Goal: Task Accomplishment & Management: Use online tool/utility

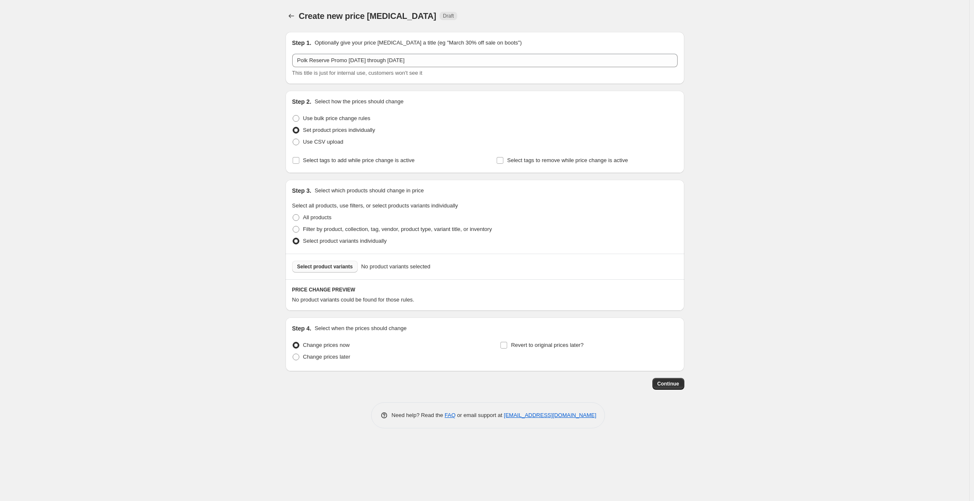
click at [323, 265] on span "Select product variants" at bounding box center [325, 266] width 56 height 7
click at [321, 262] on button "Select product variants" at bounding box center [325, 267] width 66 height 12
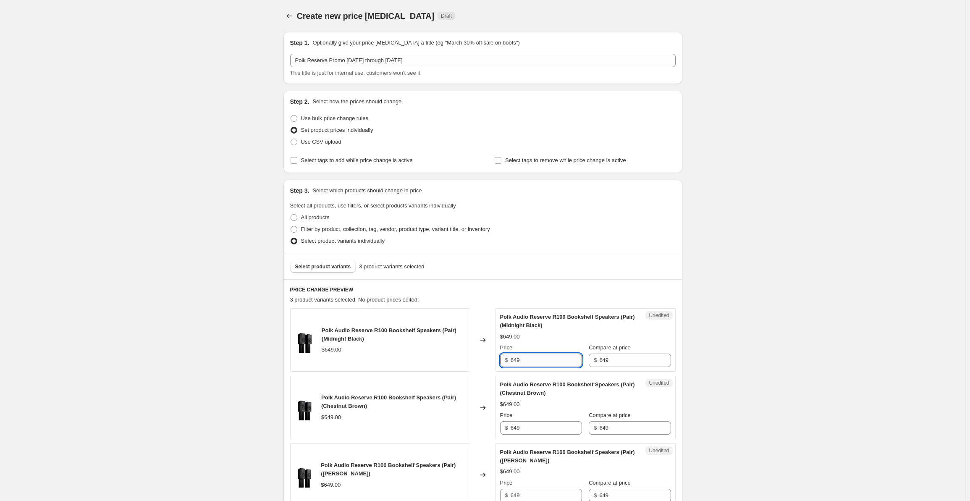
click at [528, 360] on input "649" at bounding box center [545, 359] width 71 height 13
drag, startPoint x: 534, startPoint y: 360, endPoint x: 510, endPoint y: 362, distance: 23.2
click at [510, 362] on div "$ 649" at bounding box center [541, 359] width 82 height 13
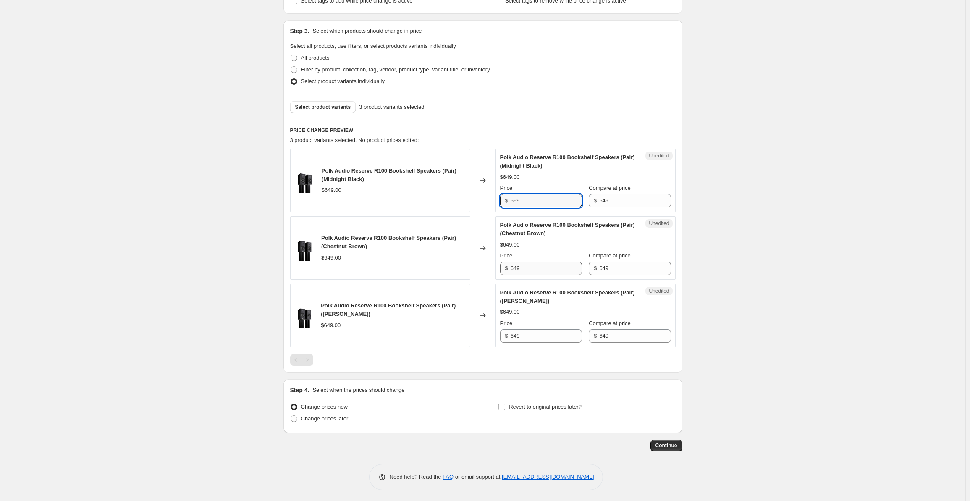
type input "599"
click at [528, 269] on input "649" at bounding box center [545, 268] width 71 height 13
drag, startPoint x: 535, startPoint y: 269, endPoint x: 499, endPoint y: 271, distance: 36.1
click at [499, 271] on div "Unedited Polk Audio Reserve R100 Bookshelf Speakers (Pair) (Chestnut Brown) $64…" at bounding box center [585, 247] width 180 height 63
type input "599"
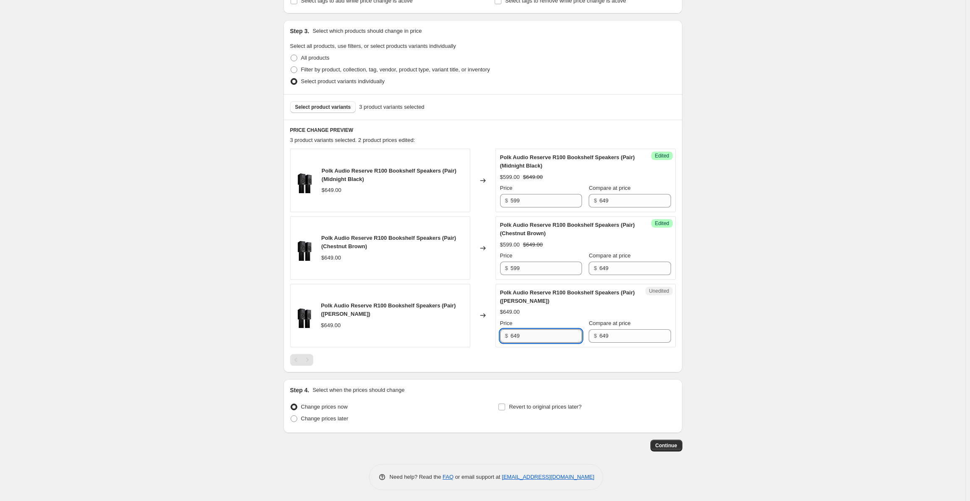
click at [531, 330] on input "649" at bounding box center [545, 335] width 71 height 13
drag, startPoint x: 522, startPoint y: 334, endPoint x: 494, endPoint y: 340, distance: 28.7
click at [494, 340] on div "Polk Audio Reserve R100 Bookshelf Speakers (Pair) (Satin White) $649.00 Changed…" at bounding box center [482, 315] width 385 height 63
type input "599"
click at [143, 241] on div "Create new price [MEDICAL_DATA]. This page is ready Create new price [MEDICAL_D…" at bounding box center [482, 171] width 965 height 662
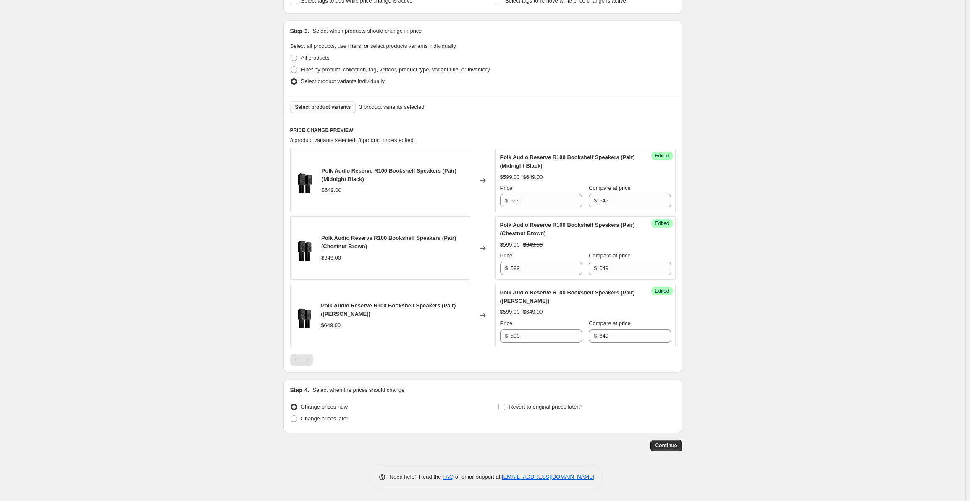
click at [317, 110] on span "Select product variants" at bounding box center [323, 107] width 56 height 7
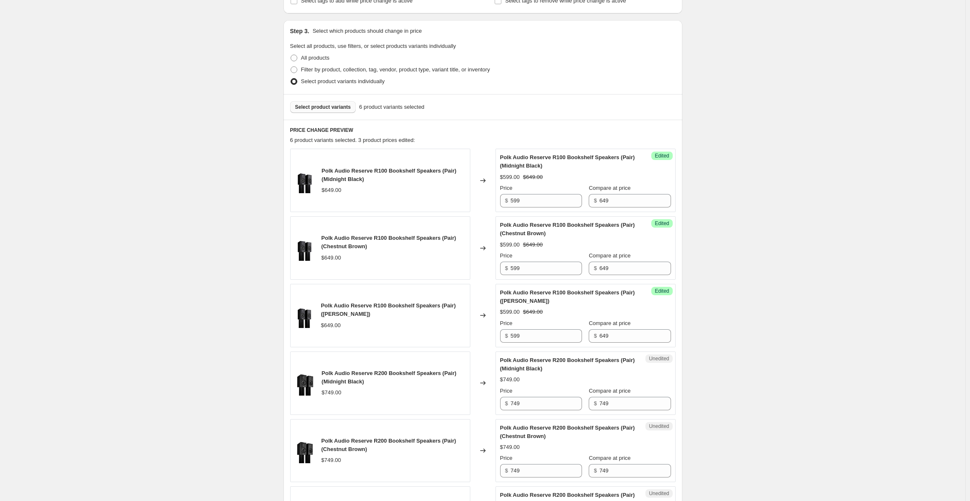
scroll to position [361, 0]
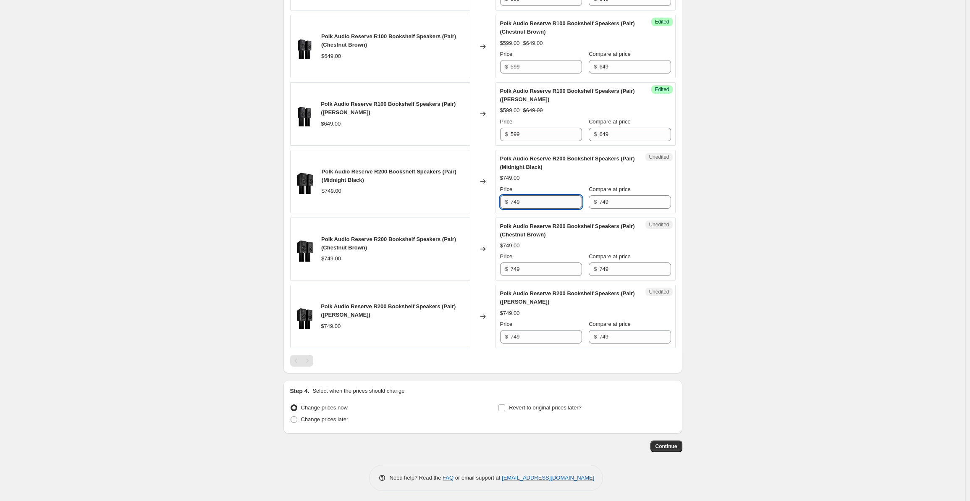
click at [536, 200] on input "749" at bounding box center [545, 201] width 71 height 13
drag, startPoint x: 536, startPoint y: 200, endPoint x: 497, endPoint y: 204, distance: 39.6
click at [497, 204] on div "Unedited Polk Audio Reserve R200 Bookshelf Speakers (Pair) (Midnight Black) $74…" at bounding box center [585, 181] width 180 height 63
drag, startPoint x: 527, startPoint y: 202, endPoint x: 498, endPoint y: 198, distance: 29.2
click at [498, 198] on div "Unedited Polk Audio Reserve R200 Bookshelf Speakers (Pair) (Midnight Black) $74…" at bounding box center [585, 181] width 180 height 63
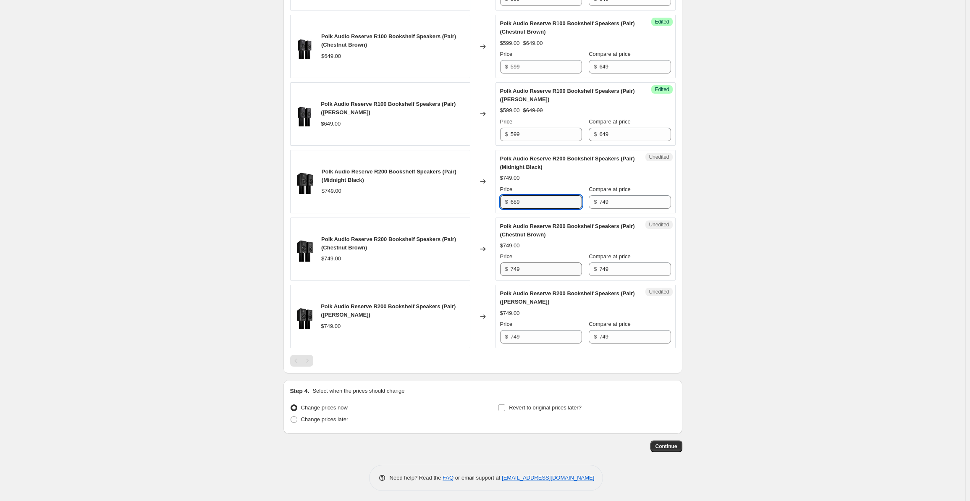
type input "689"
click at [523, 262] on input "749" at bounding box center [545, 268] width 71 height 13
drag, startPoint x: 532, startPoint y: 269, endPoint x: 519, endPoint y: 294, distance: 28.0
click at [504, 266] on div "$ 749" at bounding box center [541, 268] width 82 height 13
paste input "68"
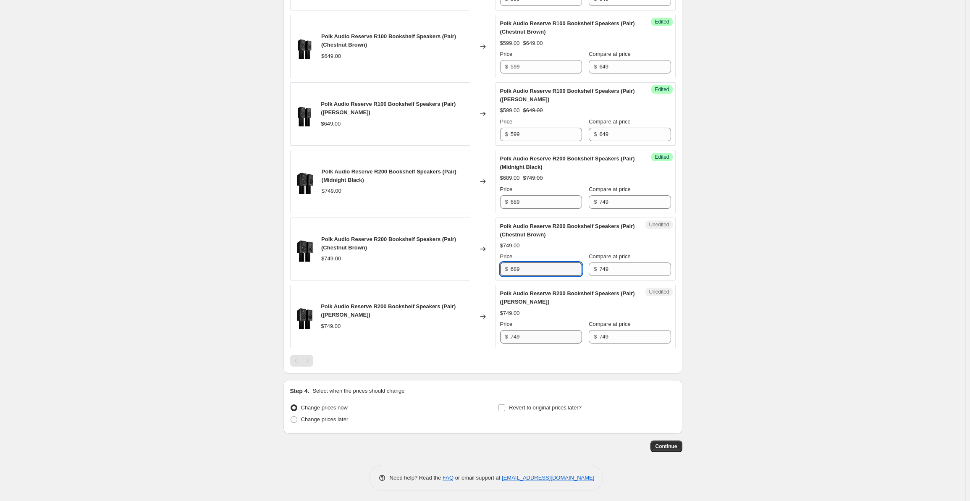
type input "689"
click at [532, 332] on input "749" at bounding box center [545, 336] width 71 height 13
drag, startPoint x: 536, startPoint y: 335, endPoint x: 502, endPoint y: 335, distance: 34.0
click at [502, 335] on div "$ 749" at bounding box center [541, 336] width 82 height 13
paste input "68"
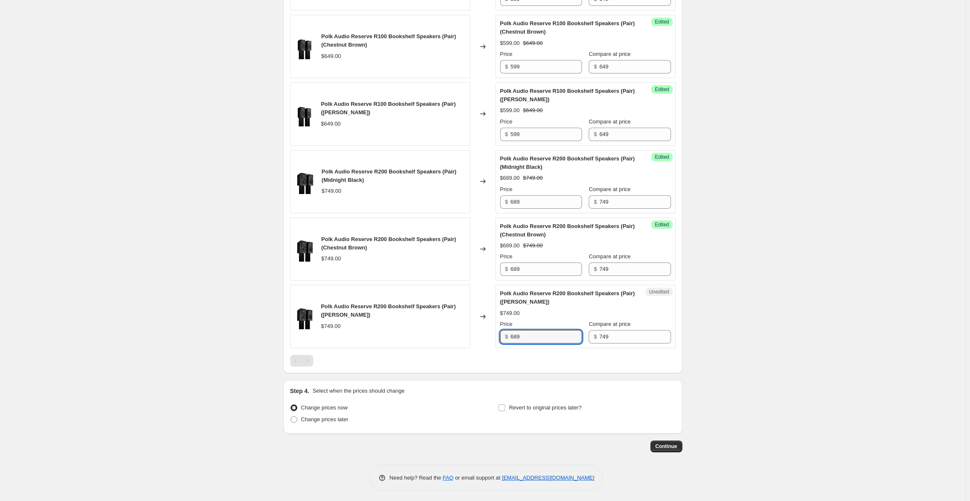
scroll to position [0, 0]
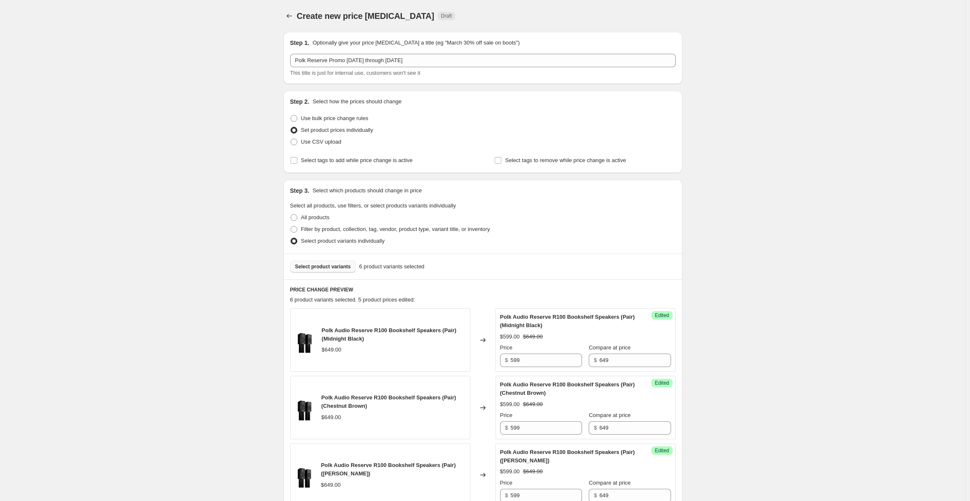
type input "689"
click at [335, 261] on button "Select product variants" at bounding box center [323, 267] width 66 height 12
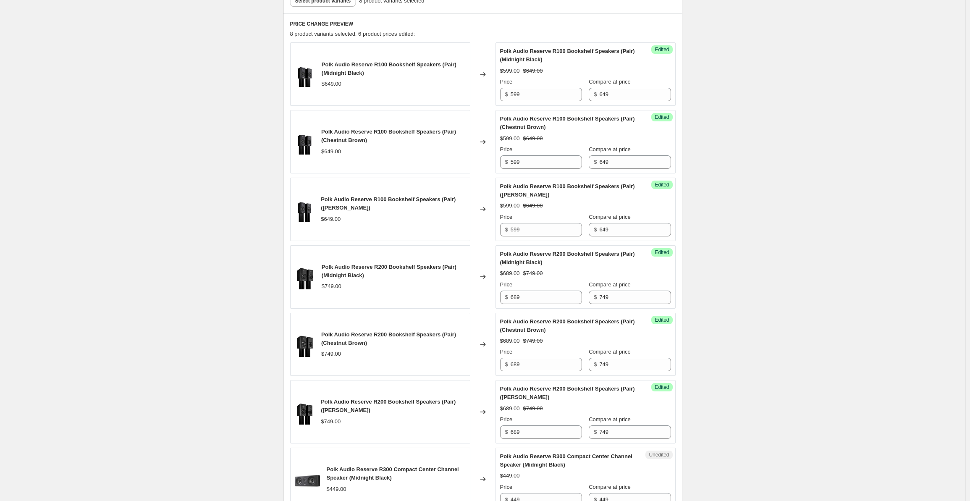
scroll to position [495, 0]
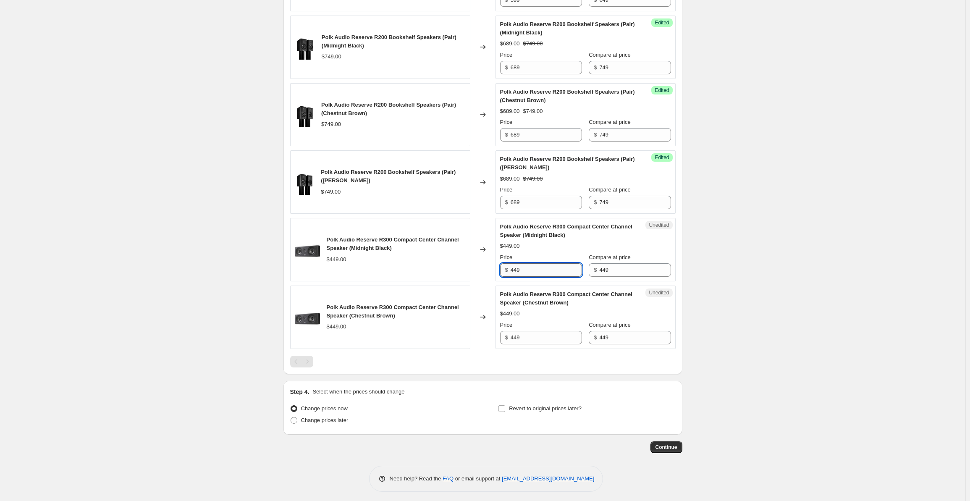
click at [541, 269] on input "449" at bounding box center [545, 269] width 71 height 13
drag, startPoint x: 547, startPoint y: 269, endPoint x: 491, endPoint y: 268, distance: 55.4
click at [491, 268] on div "Polk Audio Reserve R300 Compact Center Channel Speaker (Midnight Black) $449.00…" at bounding box center [482, 249] width 385 height 63
type input "429"
click at [524, 340] on input "449" at bounding box center [545, 337] width 71 height 13
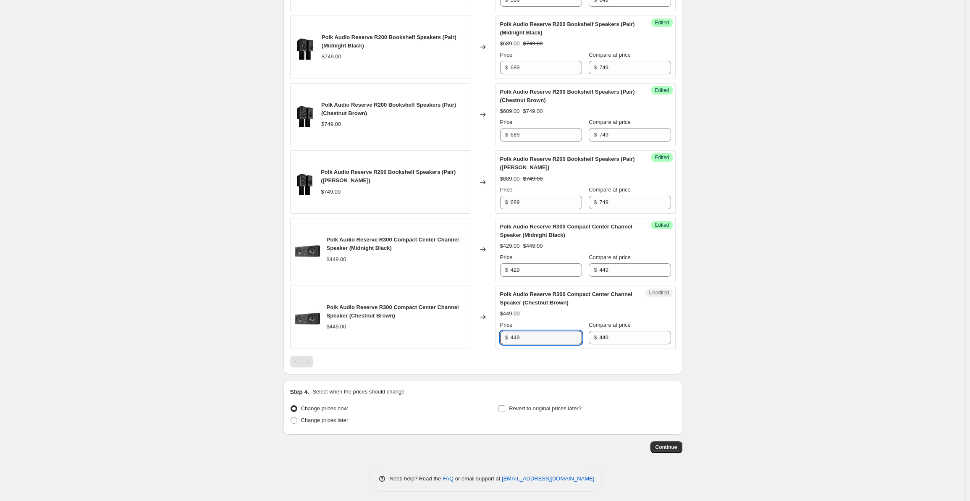
drag, startPoint x: 534, startPoint y: 338, endPoint x: 498, endPoint y: 336, distance: 35.3
click at [498, 336] on div "Unedited Polk Audio Reserve R300 Compact Center Channel Speaker (Chestnut Brown…" at bounding box center [585, 316] width 180 height 63
type input "429"
click at [769, 275] on div "Create new price [MEDICAL_DATA]. This page is ready Create new price [MEDICAL_D…" at bounding box center [482, 4] width 965 height 999
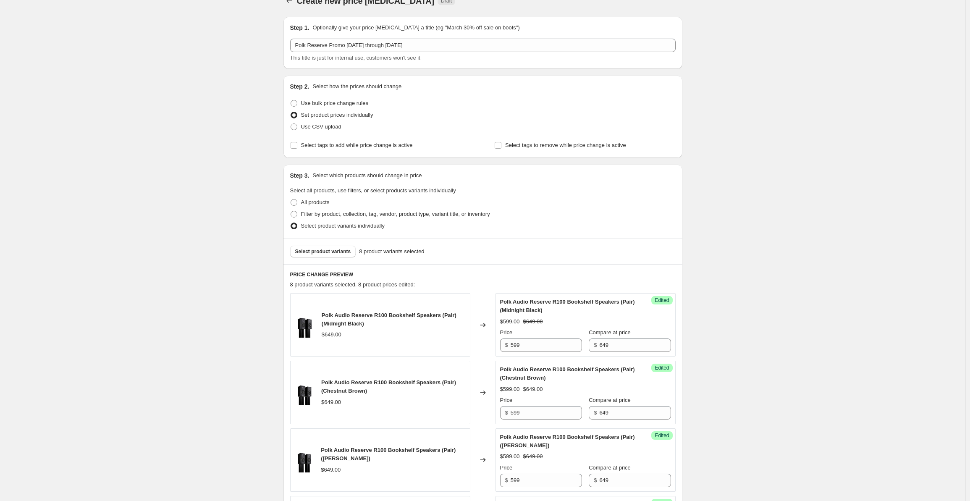
scroll to position [0, 0]
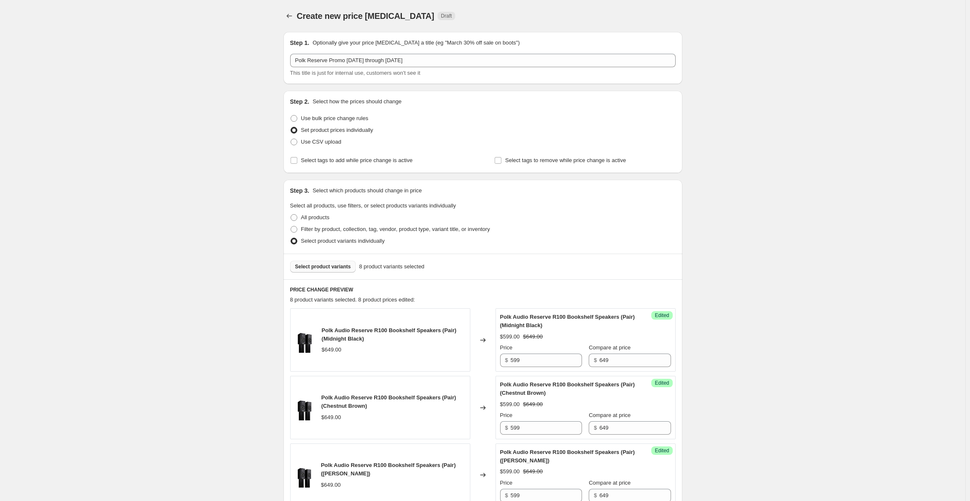
click at [322, 268] on span "Select product variants" at bounding box center [323, 266] width 56 height 7
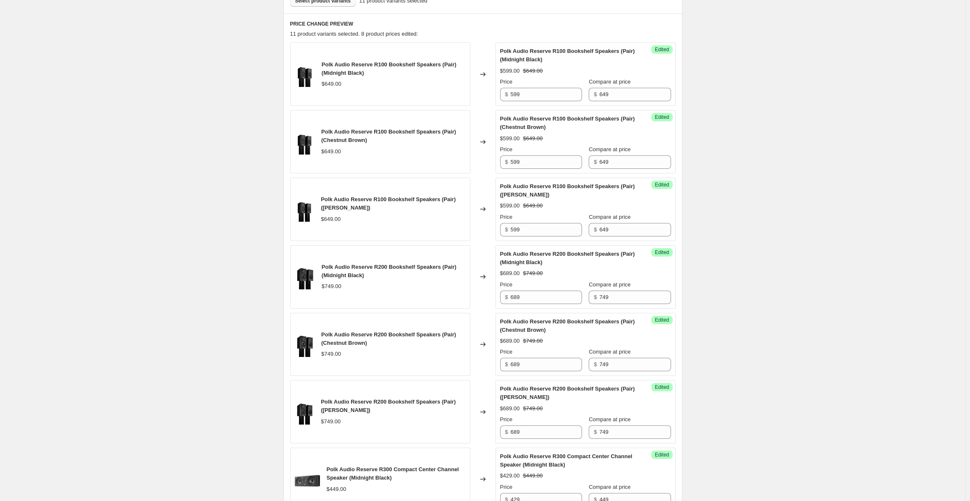
scroll to position [531, 0]
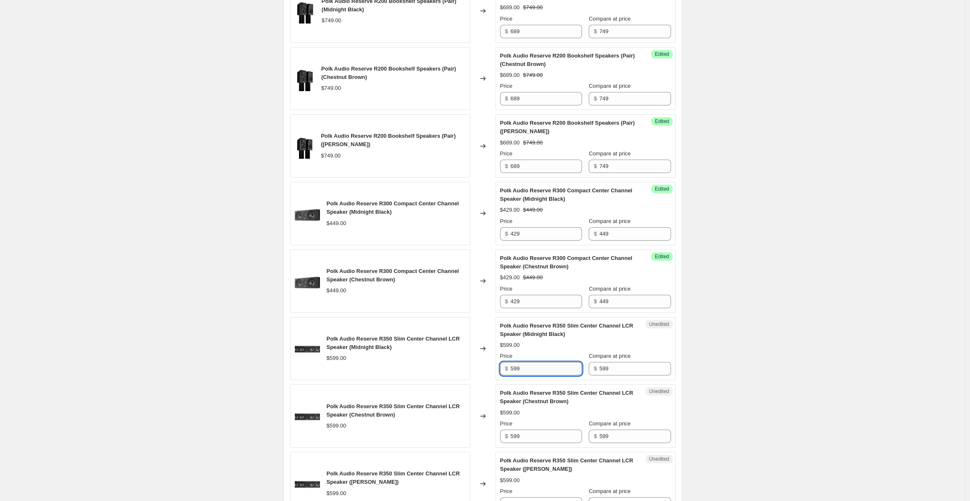
click at [541, 368] on input "599" at bounding box center [545, 368] width 71 height 13
drag, startPoint x: 539, startPoint y: 366, endPoint x: 501, endPoint y: 363, distance: 37.9
click at [501, 363] on div "Unedited Polk Audio Reserve R350 Slim Center Channel LCR Speaker (Midnight Blac…" at bounding box center [585, 348] width 180 height 63
drag, startPoint x: 529, startPoint y: 370, endPoint x: 507, endPoint y: 368, distance: 21.9
click at [507, 368] on div "$ 559" at bounding box center [541, 368] width 82 height 13
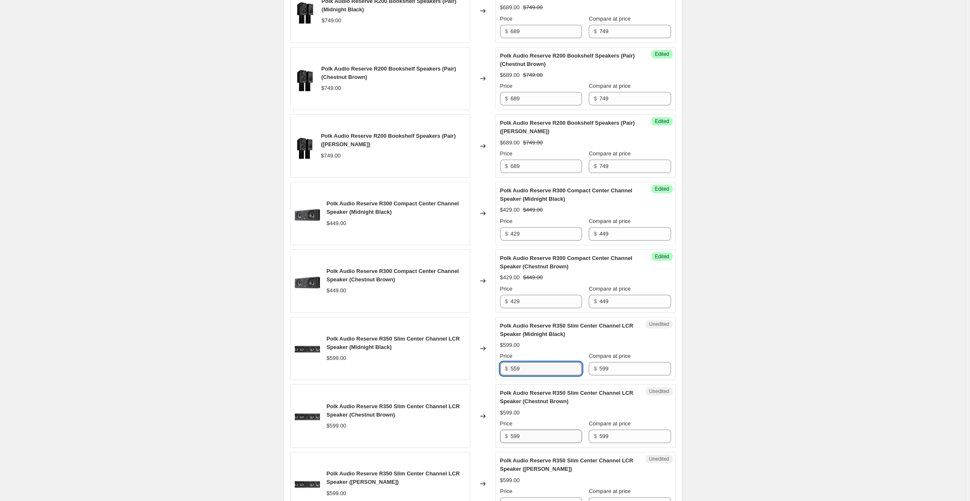
type input "559"
click at [523, 429] on input "599" at bounding box center [545, 435] width 71 height 13
drag, startPoint x: 531, startPoint y: 430, endPoint x: 499, endPoint y: 432, distance: 31.9
click at [499, 432] on div "Unedited Polk Audio Reserve R350 Slim Center Channel LCR Speaker (Chestnut Brow…" at bounding box center [585, 415] width 180 height 63
paste input "5"
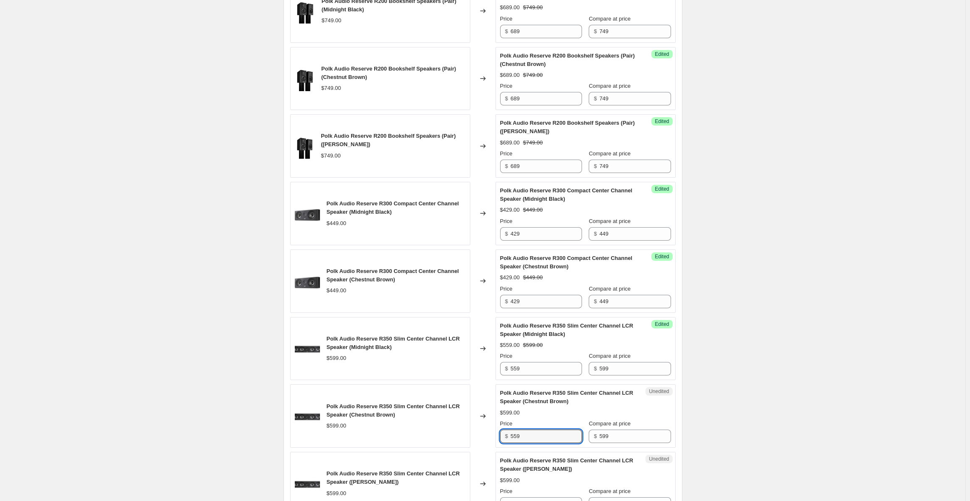
scroll to position [697, 0]
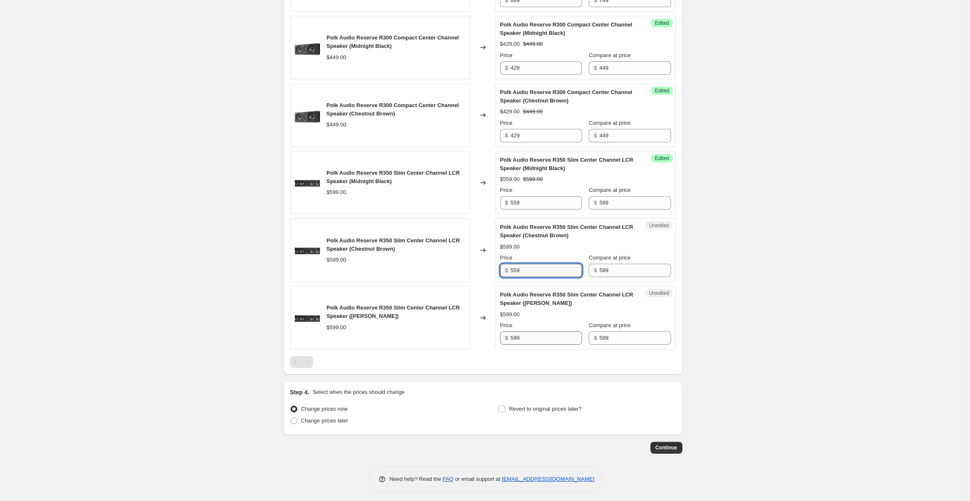
type input "559"
click at [531, 338] on input "599" at bounding box center [545, 337] width 71 height 13
drag, startPoint x: 539, startPoint y: 340, endPoint x: 495, endPoint y: 340, distance: 43.7
click at [495, 340] on div "Polk Audio Reserve R350 Slim Center Channel LCR Speaker (Satin White) $599.00 C…" at bounding box center [482, 317] width 385 height 63
paste input "5"
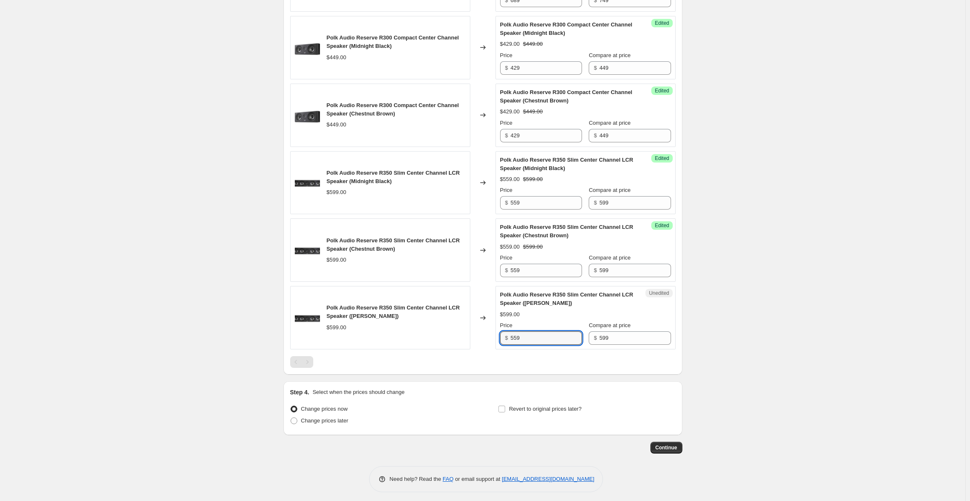
scroll to position [165, 0]
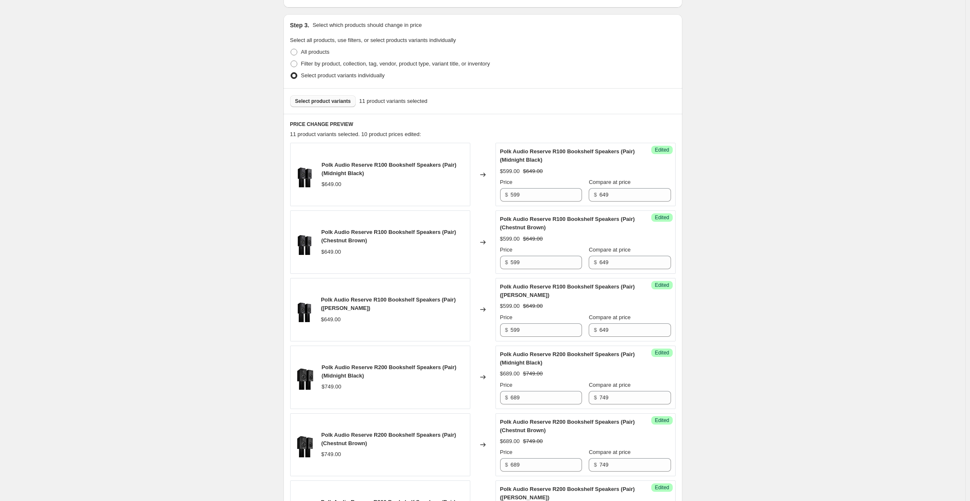
type input "559"
click at [312, 100] on span "Select product variants" at bounding box center [323, 101] width 56 height 7
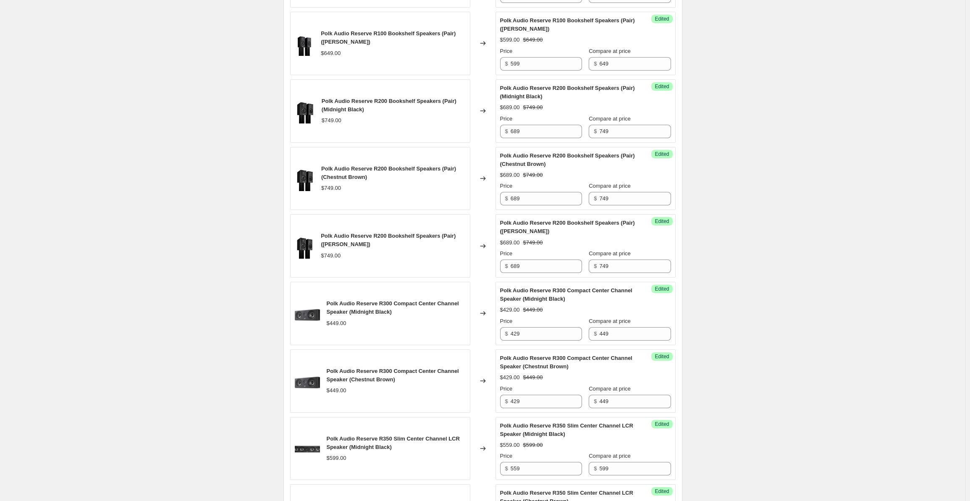
scroll to position [697, 0]
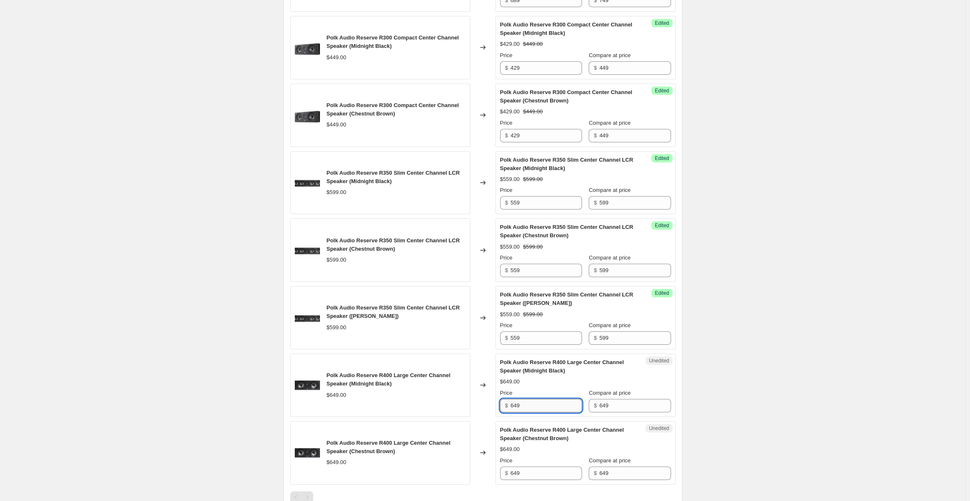
click at [531, 403] on input "649" at bounding box center [545, 405] width 71 height 13
drag, startPoint x: 538, startPoint y: 403, endPoint x: 508, endPoint y: 403, distance: 30.2
click at [508, 403] on div "$ 649" at bounding box center [541, 405] width 82 height 13
drag, startPoint x: 543, startPoint y: 401, endPoint x: 496, endPoint y: 397, distance: 47.2
click at [496, 397] on div "Polk Audio Reserve R400 Large Center Channel Speaker (Midnight Black) $649.00 C…" at bounding box center [482, 384] width 385 height 63
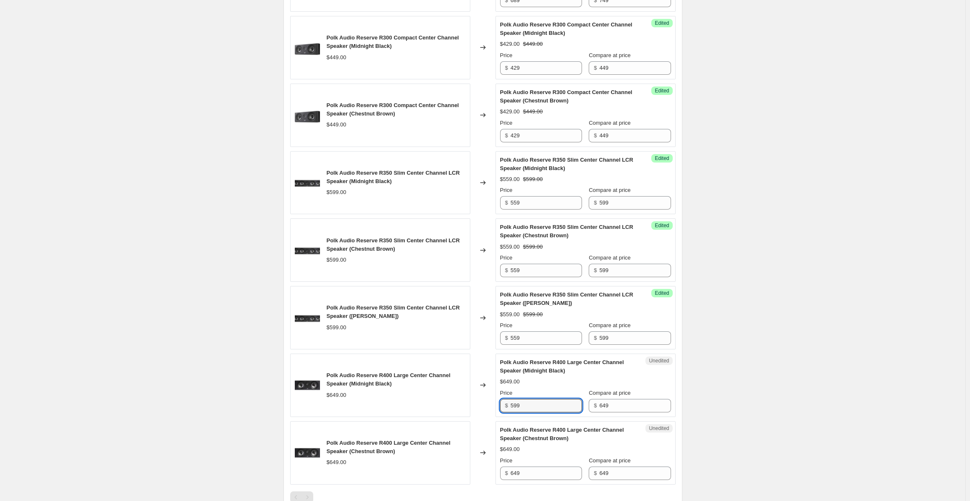
scroll to position [832, 0]
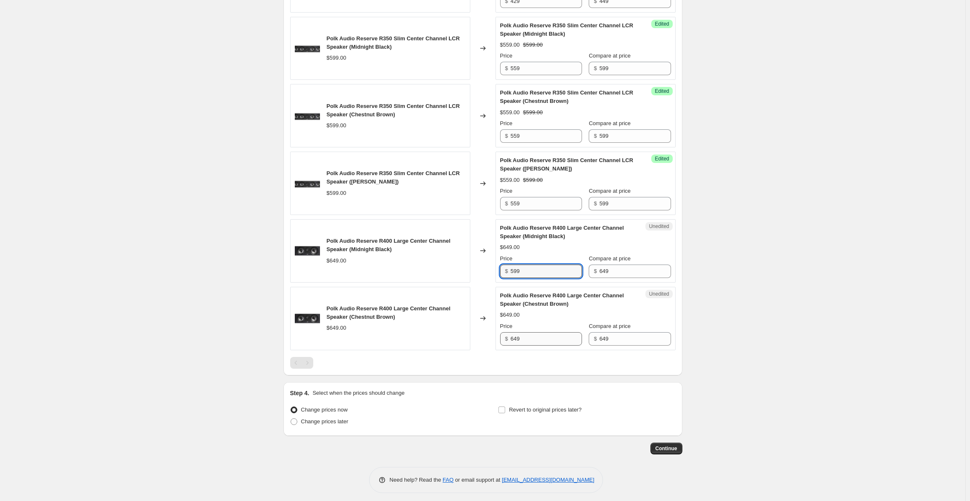
type input "599"
click at [527, 334] on input "649" at bounding box center [545, 338] width 71 height 13
paste input "599"
drag, startPoint x: 538, startPoint y: 339, endPoint x: 500, endPoint y: 337, distance: 38.2
click at [500, 337] on div "Unedited Polk Audio Reserve R400 Large Center Channel Speaker (Chestnut Brown) …" at bounding box center [585, 318] width 180 height 63
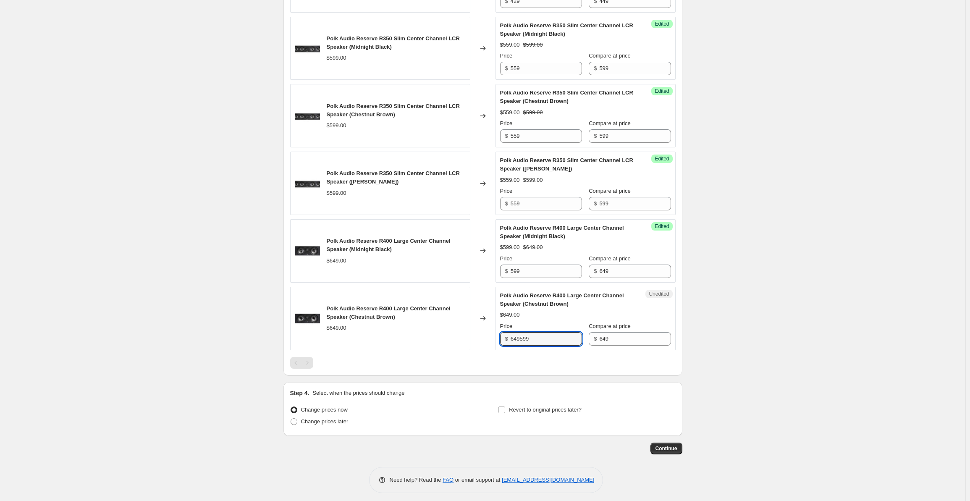
paste input "text"
type input "599"
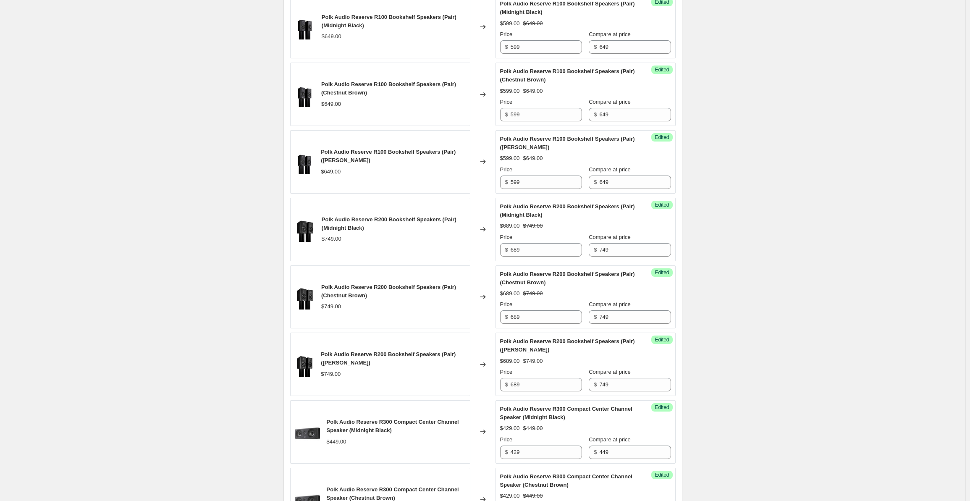
scroll to position [34, 0]
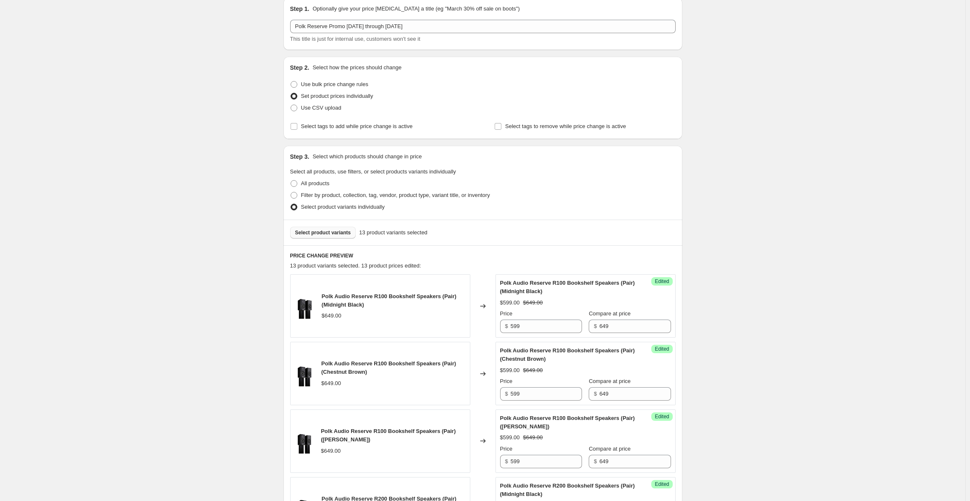
click at [307, 234] on span "Select product variants" at bounding box center [323, 232] width 56 height 7
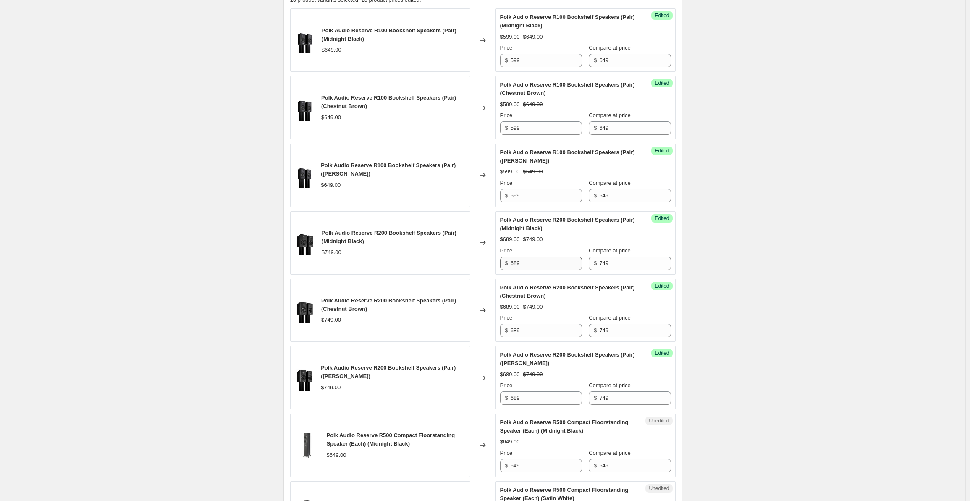
scroll to position [566, 0]
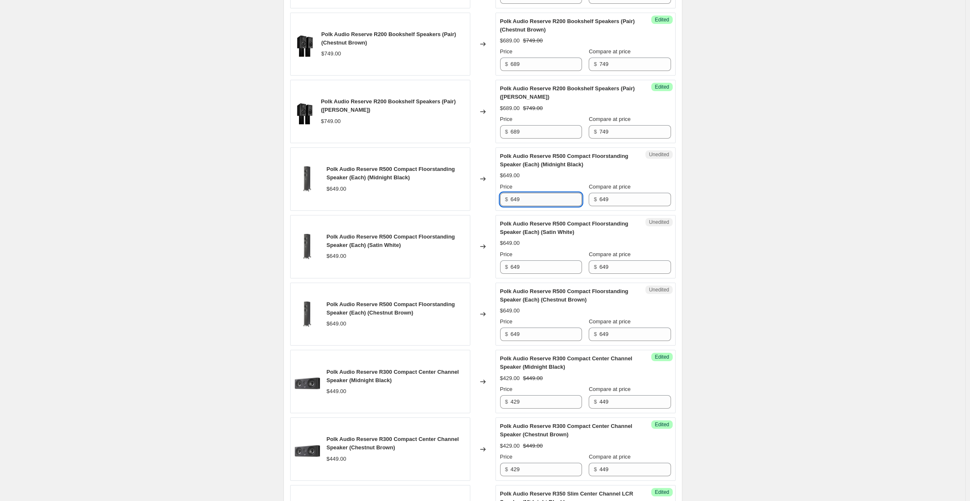
click at [547, 199] on input "649" at bounding box center [545, 199] width 71 height 13
drag, startPoint x: 545, startPoint y: 199, endPoint x: 490, endPoint y: 198, distance: 55.0
click at [490, 198] on div "Polk Audio Reserve R500 Compact Floorstanding Speaker (Each) (Midnight Black) $…" at bounding box center [482, 178] width 385 height 63
type input "599"
click at [541, 263] on input "649" at bounding box center [545, 266] width 71 height 13
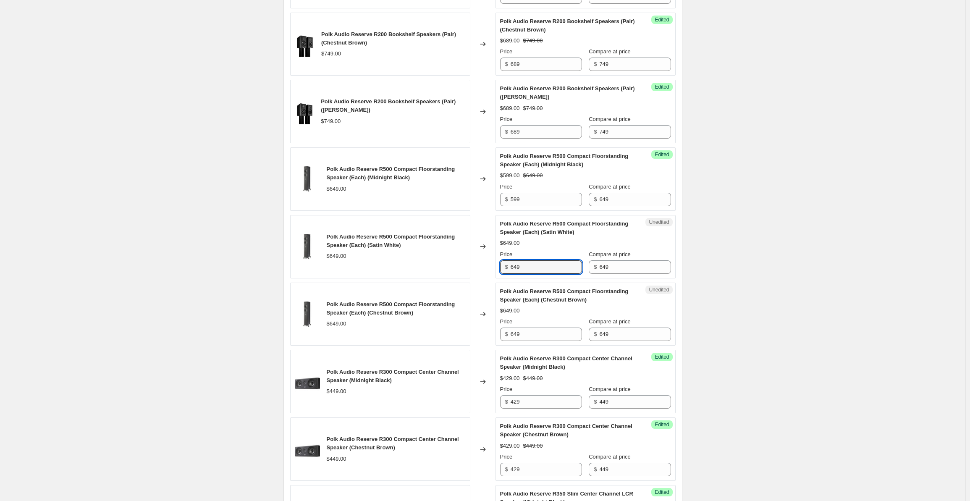
drag, startPoint x: 546, startPoint y: 264, endPoint x: 497, endPoint y: 261, distance: 49.2
click at [497, 261] on div "Polk Audio Reserve R500 Compact Floorstanding Speaker (Each) (Satin White) $649…" at bounding box center [482, 246] width 385 height 63
type input "599"
click at [528, 332] on input "649" at bounding box center [545, 333] width 71 height 13
drag, startPoint x: 528, startPoint y: 332, endPoint x: 495, endPoint y: 331, distance: 33.2
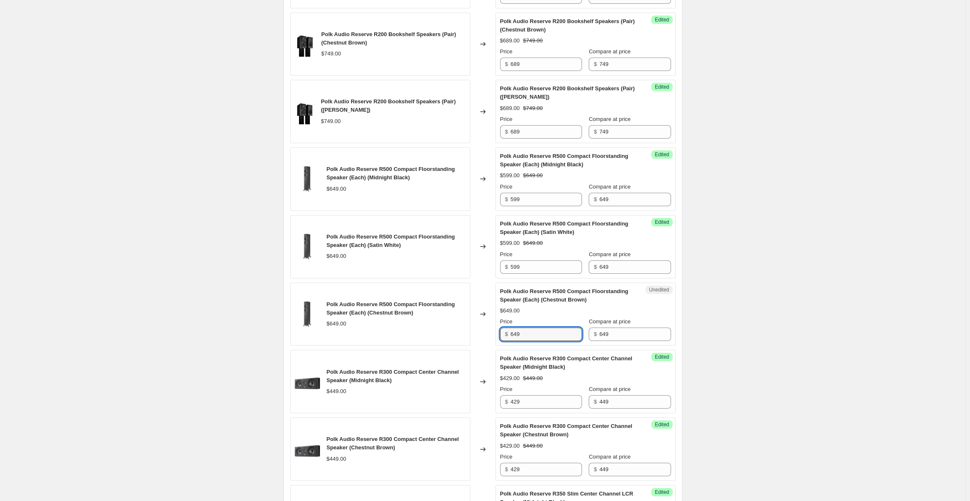
click at [495, 331] on div "Polk Audio Reserve R500 Compact Floorstanding Speaker (Each) (Chestnut Brown) $…" at bounding box center [482, 314] width 385 height 63
type input "599"
click at [191, 256] on div "Create new price [MEDICAL_DATA]. This page is ready Create new price [MEDICAL_D…" at bounding box center [482, 203] width 965 height 1539
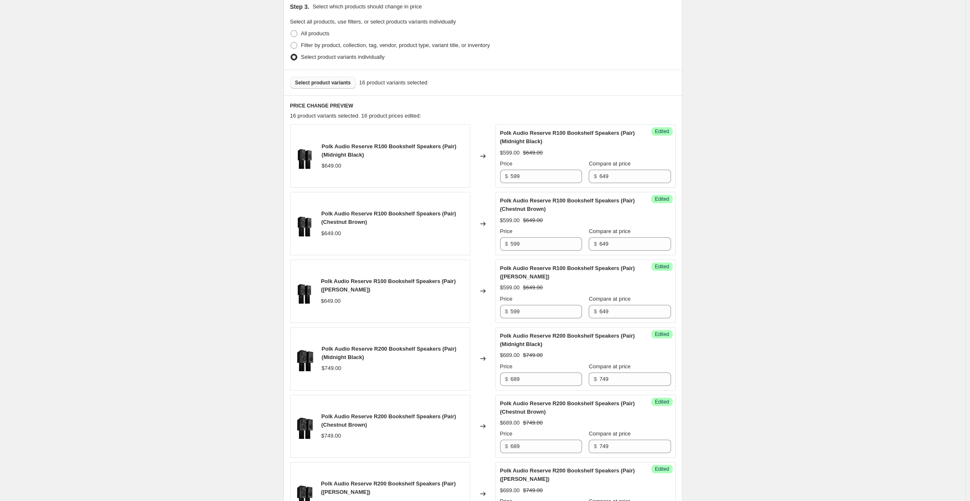
scroll to position [34, 0]
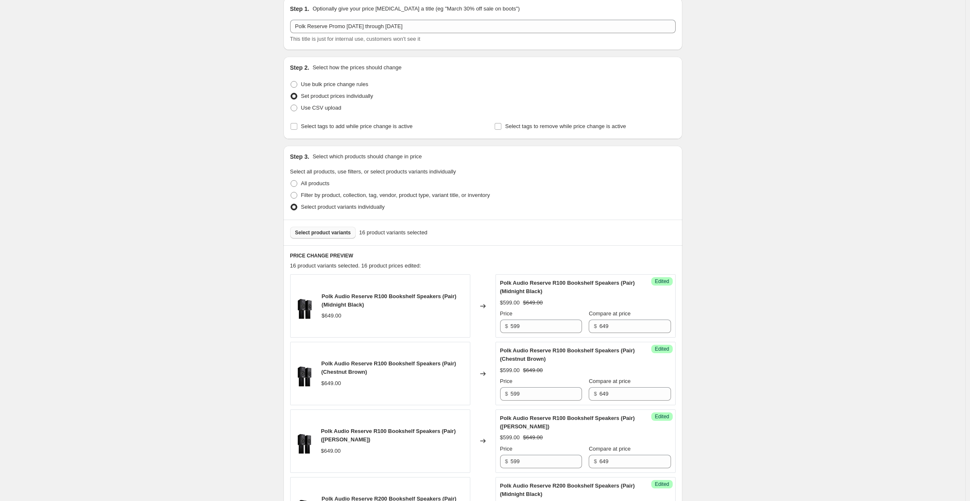
click at [331, 232] on span "Select product variants" at bounding box center [323, 232] width 56 height 7
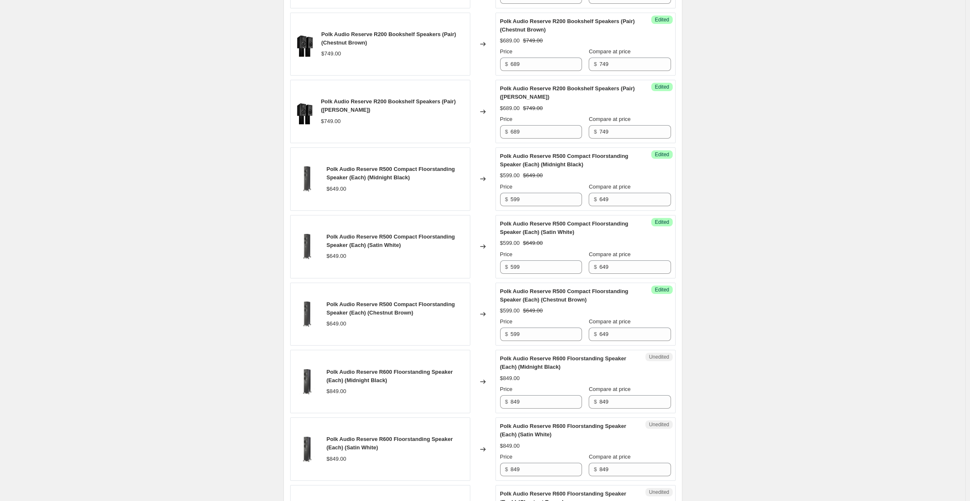
scroll to position [832, 0]
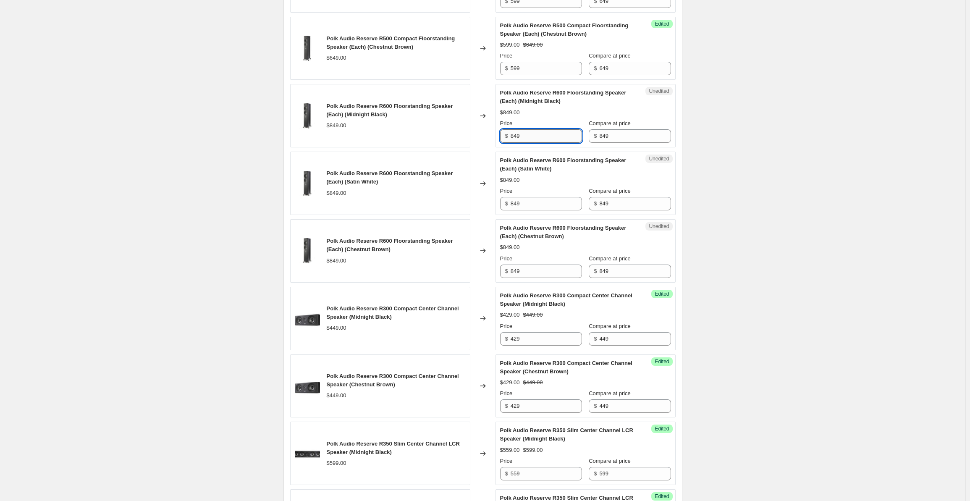
click at [539, 130] on input "849" at bounding box center [545, 135] width 71 height 13
drag, startPoint x: 546, startPoint y: 132, endPoint x: 487, endPoint y: 130, distance: 59.6
click at [487, 130] on div "Polk Audio Reserve R600 Floorstanding Speaker (Each) (Midnight Black) $849.00 C…" at bounding box center [482, 115] width 385 height 63
drag, startPoint x: 530, startPoint y: 132, endPoint x: 496, endPoint y: 128, distance: 34.3
click at [496, 128] on div "Polk Audio Reserve R600 Floorstanding Speaker (Each) (Midnight Black) $849.00 C…" at bounding box center [482, 115] width 385 height 63
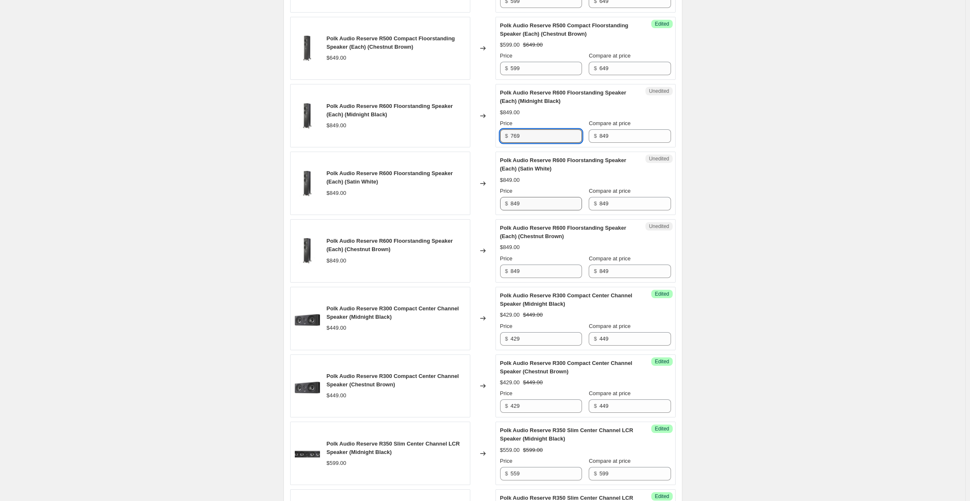
type input "769"
click at [524, 199] on input "849" at bounding box center [545, 203] width 71 height 13
drag, startPoint x: 535, startPoint y: 199, endPoint x: 501, endPoint y: 199, distance: 34.0
click at [501, 199] on div "Unedited Polk Audio Reserve R600 Floorstanding Speaker (Each) (Satin White) $84…" at bounding box center [585, 183] width 180 height 63
paste input "76"
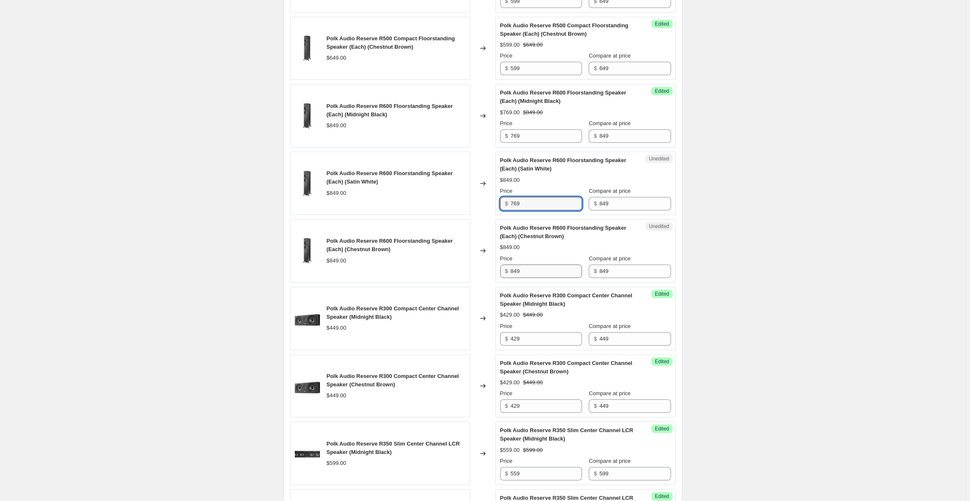
type input "769"
click at [523, 272] on input "849" at bounding box center [545, 270] width 71 height 13
drag, startPoint x: 534, startPoint y: 271, endPoint x: 489, endPoint y: 266, distance: 45.6
click at [489, 266] on div "Polk Audio Reserve R600 Floorstanding Speaker (Each) (Chestnut Brown) $849.00 C…" at bounding box center [482, 250] width 385 height 63
paste input "76"
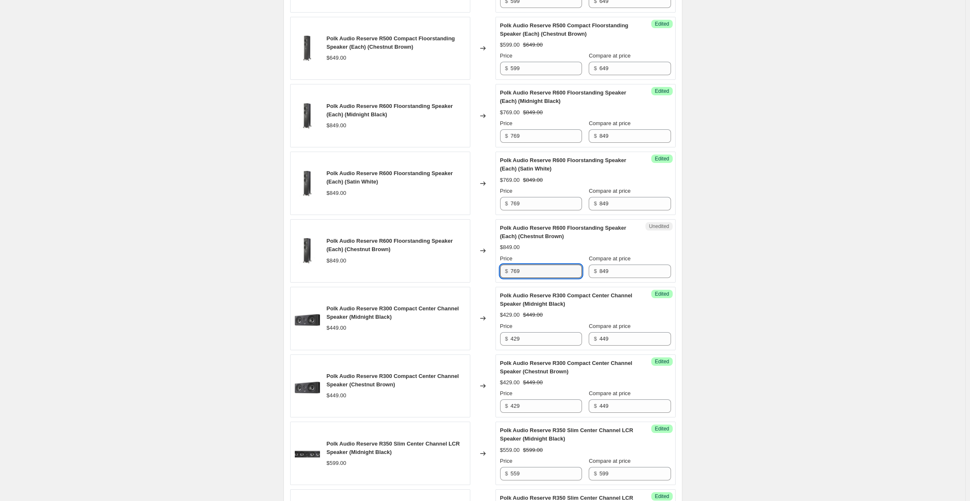
type input "769"
click at [768, 261] on div "Create new price [MEDICAL_DATA]. This page is ready Create new price [MEDICAL_D…" at bounding box center [482, 39] width 965 height 1742
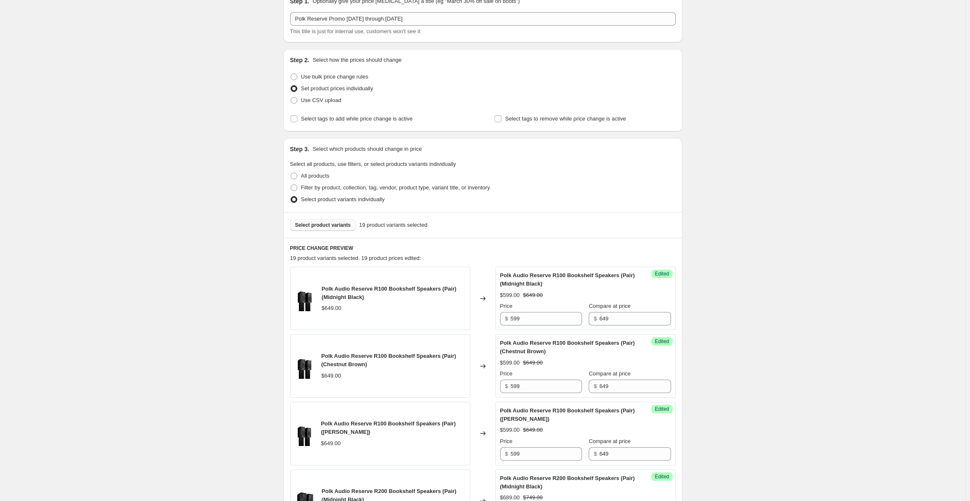
scroll to position [34, 0]
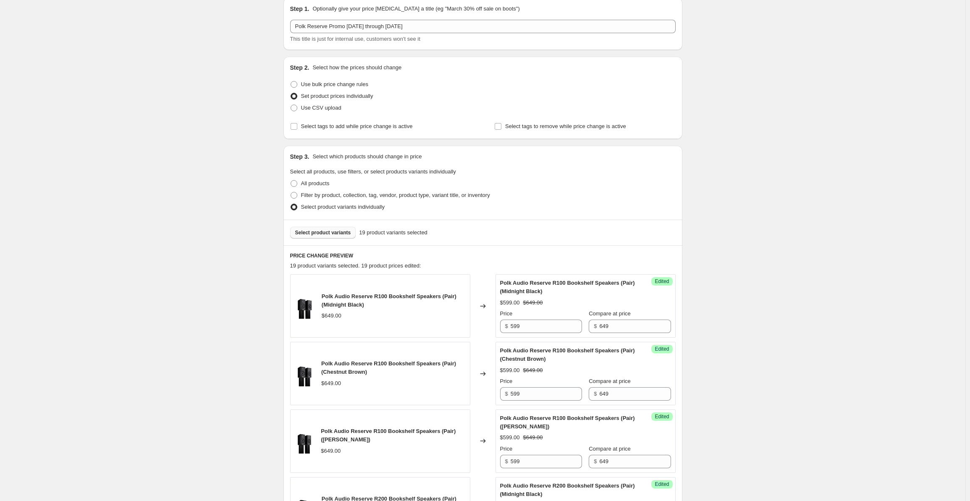
click at [310, 234] on span "Select product variants" at bounding box center [323, 232] width 56 height 7
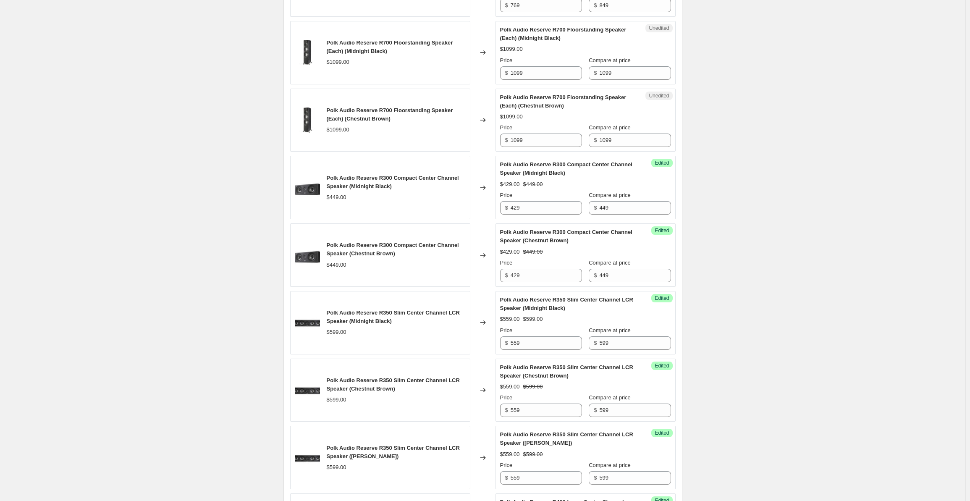
scroll to position [832, 0]
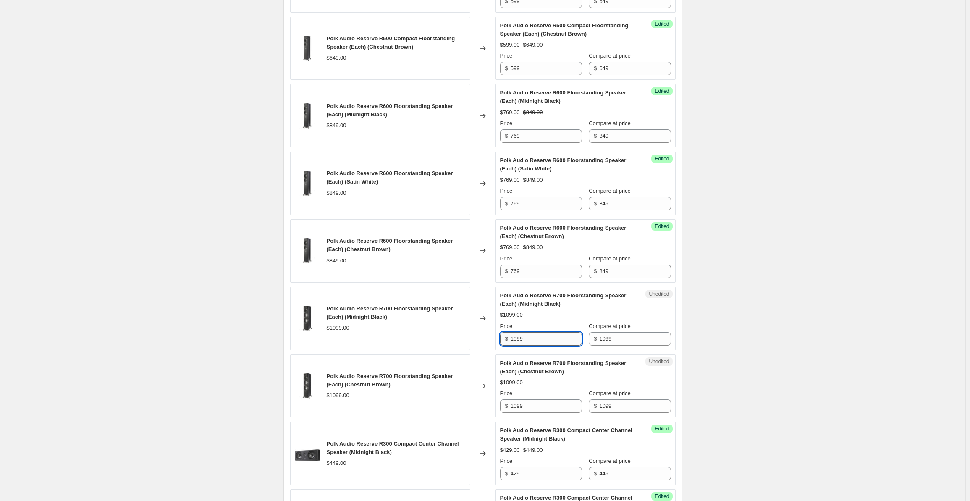
click at [531, 332] on input "1099" at bounding box center [545, 338] width 71 height 13
drag, startPoint x: 515, startPoint y: 333, endPoint x: 476, endPoint y: 330, distance: 39.2
click at [476, 330] on div "Polk Audio Reserve R700 Floorstanding Speaker (Each) (Midnight Black) $1099.00 …" at bounding box center [482, 318] width 385 height 63
type input "1019"
click at [532, 405] on input "1099" at bounding box center [545, 405] width 71 height 13
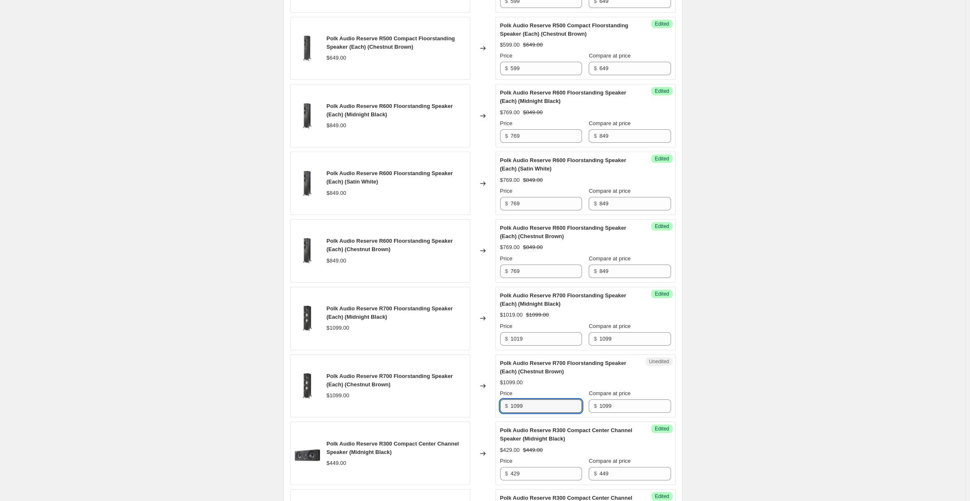
drag, startPoint x: 543, startPoint y: 403, endPoint x: 476, endPoint y: 401, distance: 67.2
click at [476, 401] on div "Polk Audio Reserve R700 Floorstanding Speaker (Each) (Chestnut Brown) $1099.00 …" at bounding box center [482, 385] width 385 height 63
type input "1019"
click at [749, 333] on div "Create new price [MEDICAL_DATA]. This page is ready Create new price [MEDICAL_D…" at bounding box center [482, 72] width 965 height 1809
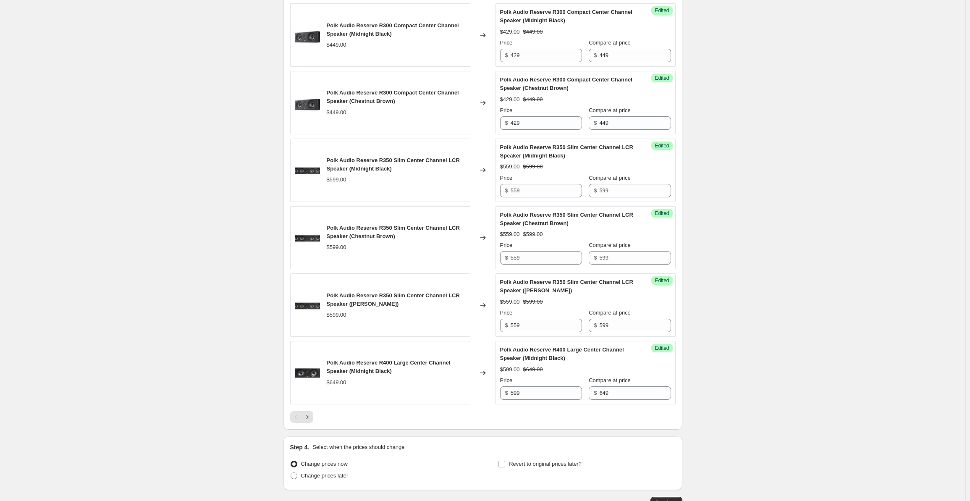
scroll to position [1302, 0]
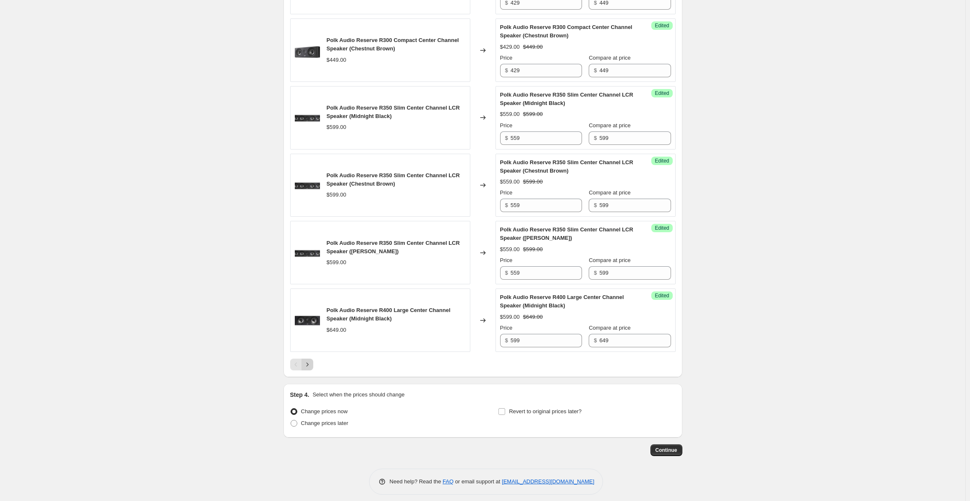
click at [308, 362] on icon "Next" at bounding box center [307, 364] width 8 height 8
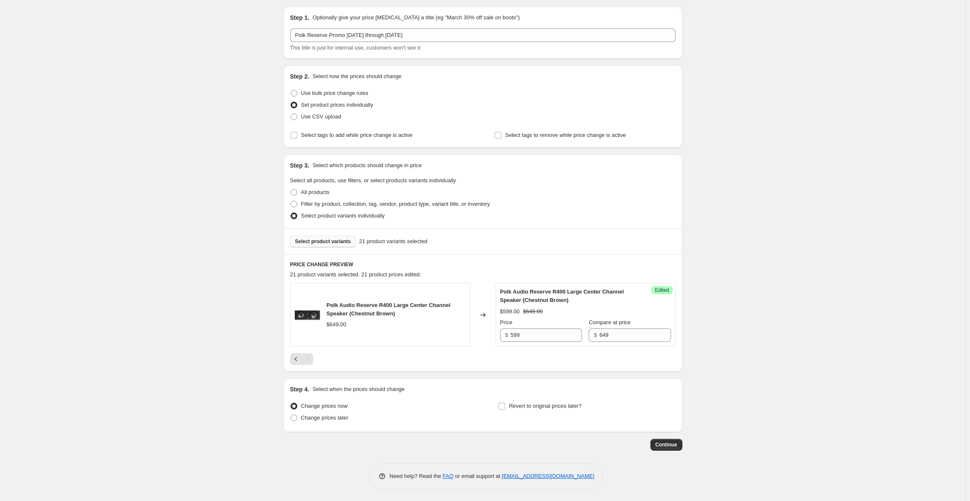
scroll to position [0, 0]
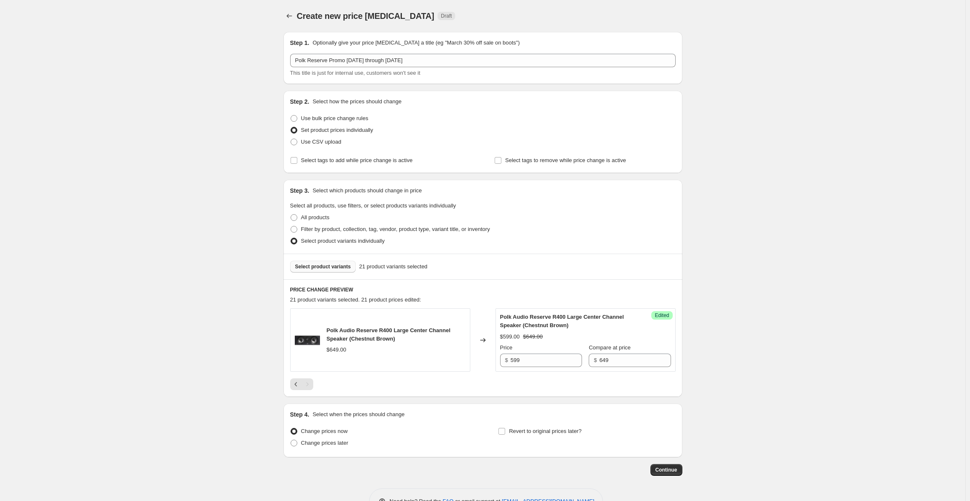
click at [323, 263] on button "Select product variants" at bounding box center [323, 267] width 66 height 12
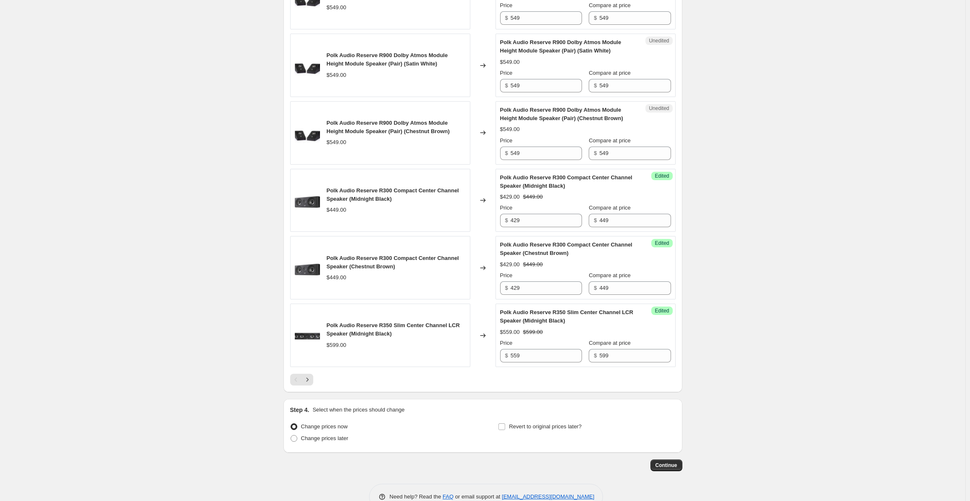
scroll to position [1036, 0]
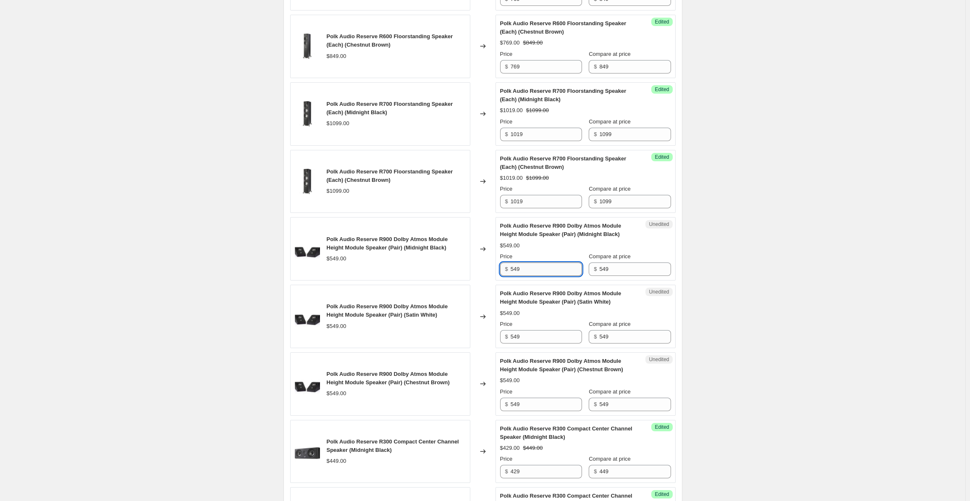
click at [529, 269] on input "549" at bounding box center [545, 268] width 71 height 13
drag, startPoint x: 520, startPoint y: 262, endPoint x: 504, endPoint y: 262, distance: 16.4
click at [504, 262] on div "$ 549" at bounding box center [541, 268] width 82 height 13
type input "499"
click at [520, 333] on input "549" at bounding box center [545, 336] width 71 height 13
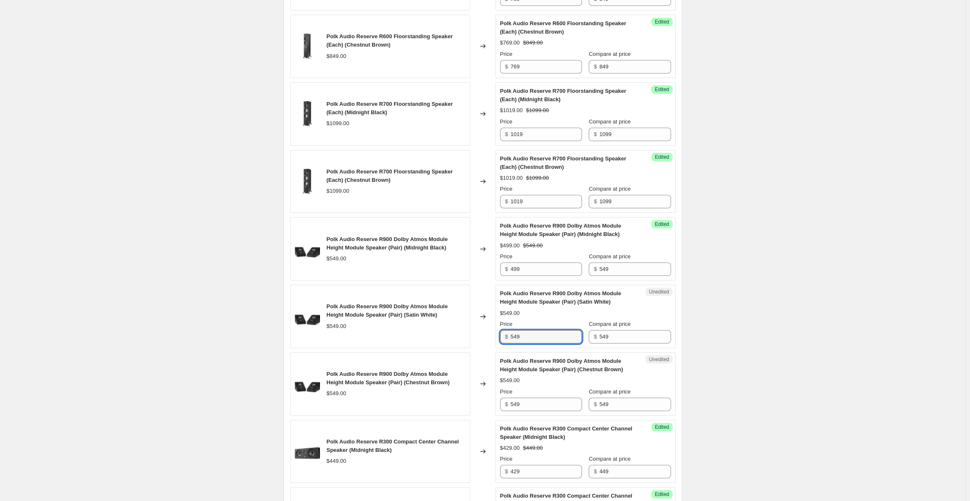
drag, startPoint x: 528, startPoint y: 332, endPoint x: 499, endPoint y: 330, distance: 29.0
click at [499, 330] on div "Unedited Polk Audio Reserve R900 Dolby Atmos Module Height Module Speaker (Pair…" at bounding box center [585, 316] width 180 height 63
type input "499"
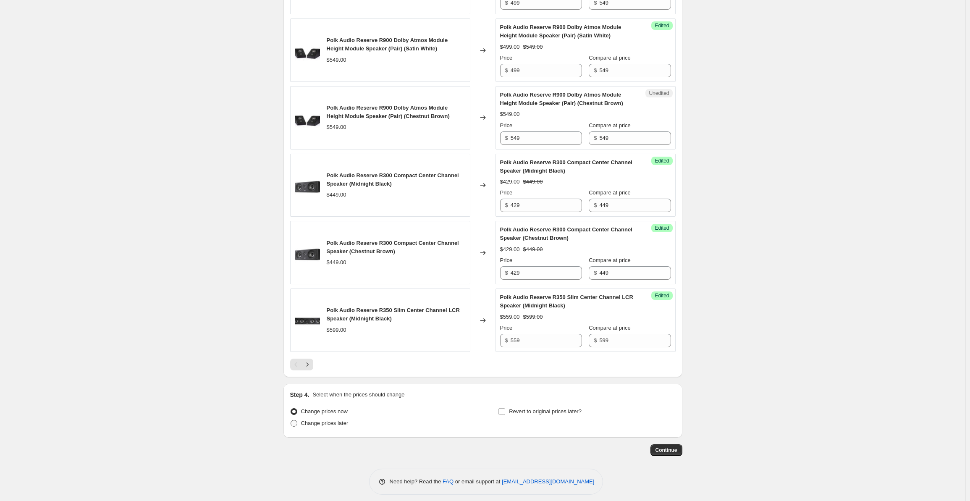
click at [329, 420] on span "Change prices later" at bounding box center [324, 423] width 47 height 6
click at [291, 420] on input "Change prices later" at bounding box center [290, 420] width 0 height 0
radio input "true"
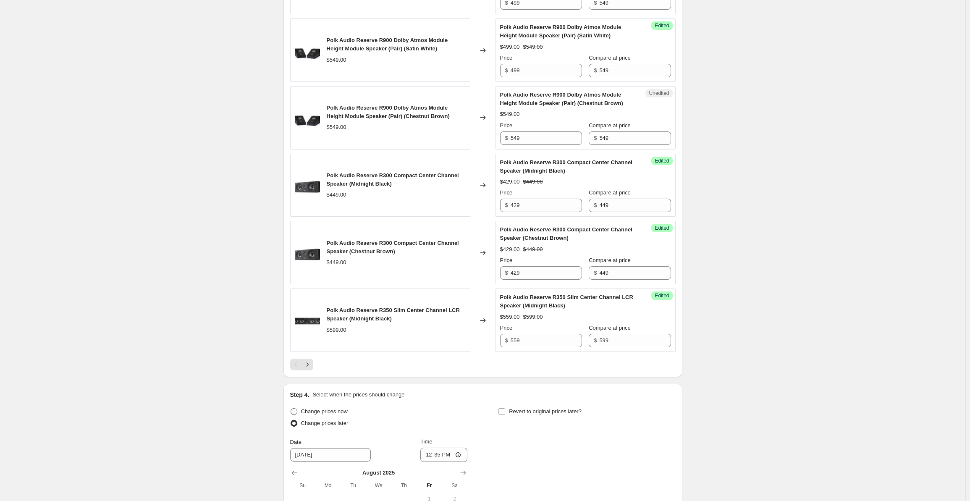
scroll to position [1459, 0]
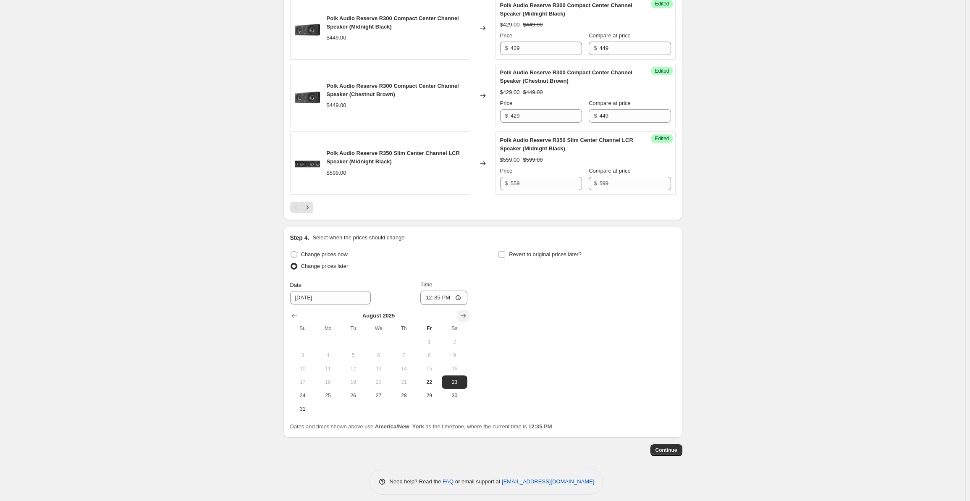
click at [463, 314] on icon "Show next month, September 2025" at bounding box center [462, 316] width 5 height 4
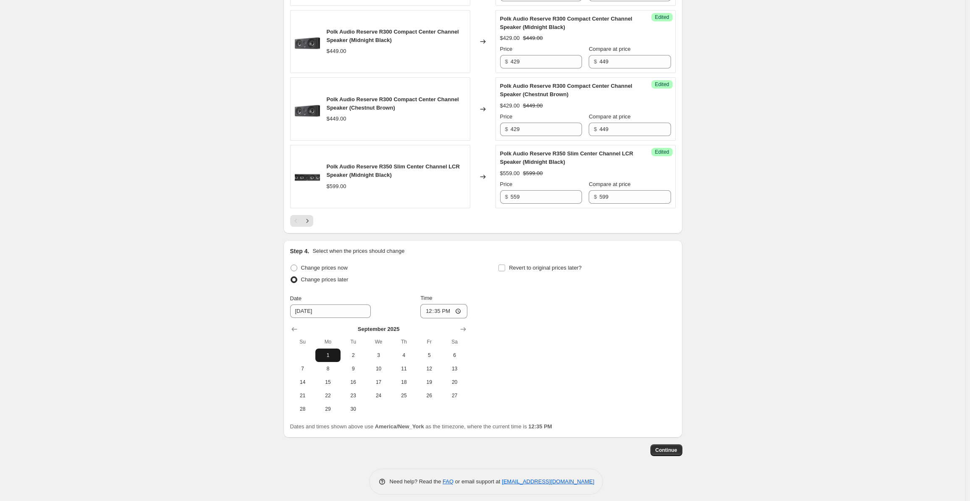
click at [326, 352] on span "1" at bounding box center [328, 355] width 18 height 7
type input "[DATE]"
click at [430, 304] on input "12:35" at bounding box center [443, 311] width 47 height 14
type input "00:00"
click at [508, 262] on label "Revert to original prices later?" at bounding box center [540, 268] width 84 height 12
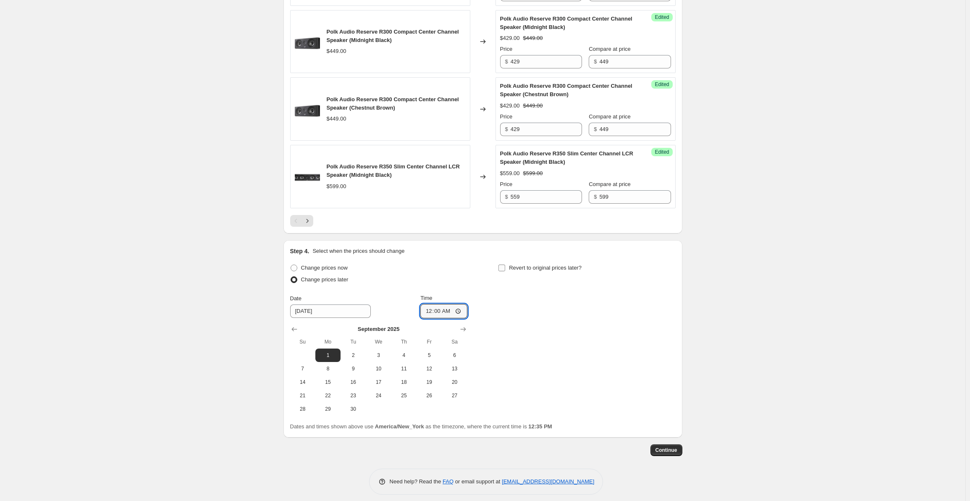
click at [505, 264] on input "Revert to original prices later?" at bounding box center [501, 267] width 7 height 7
checkbox input "true"
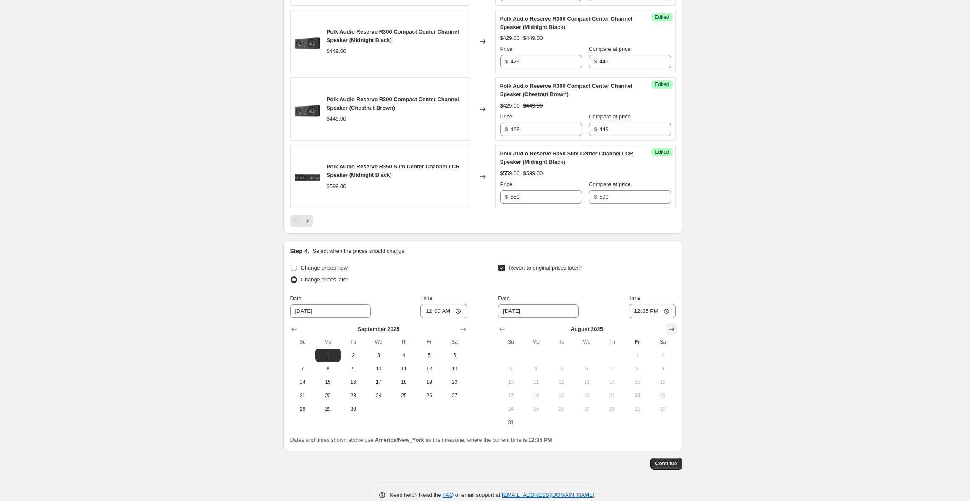
click at [674, 325] on icon "Show next month, September 2025" at bounding box center [671, 329] width 8 height 8
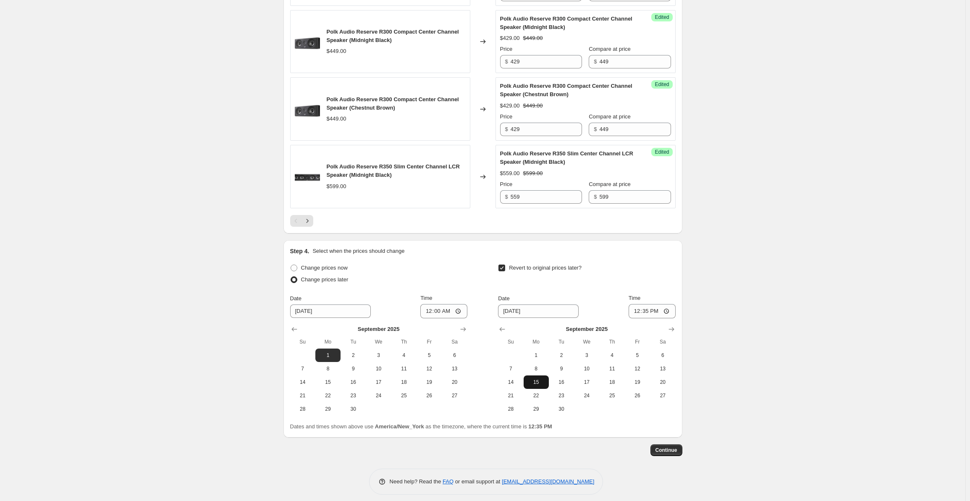
click at [544, 375] on button "15" at bounding box center [535, 381] width 25 height 13
type input "[DATE]"
click at [639, 306] on input "12:35" at bounding box center [651, 311] width 47 height 14
type input "00:00"
click at [669, 448] on button "Continue" at bounding box center [666, 450] width 32 height 12
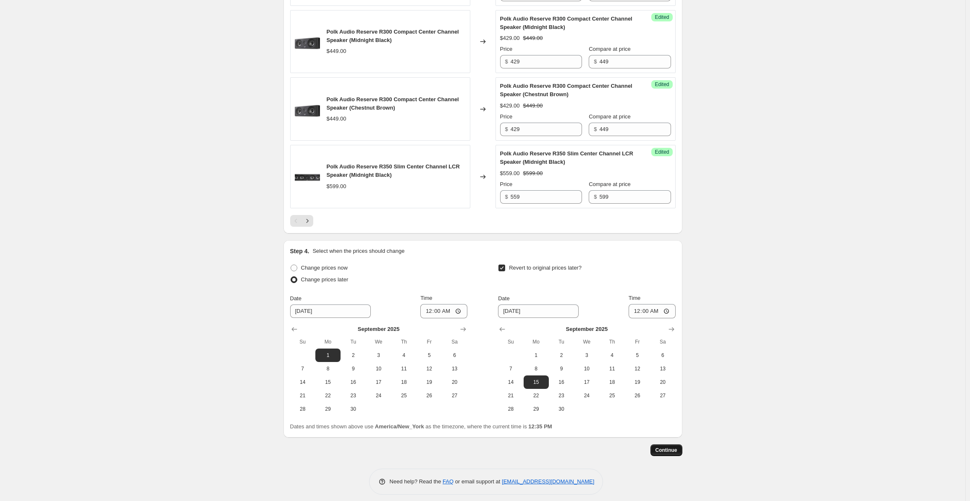
scroll to position [0, 0]
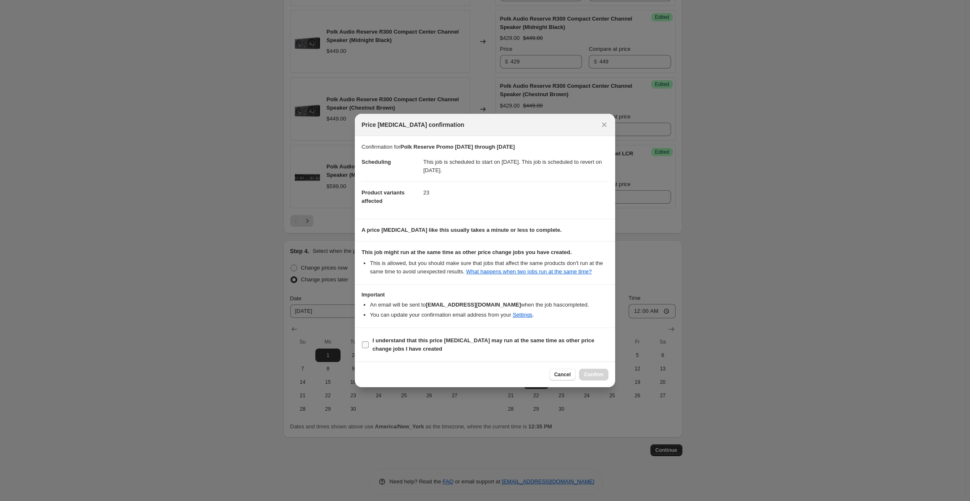
click at [376, 345] on b "I understand that this price [MEDICAL_DATA] may run at the same time as other p…" at bounding box center [483, 344] width 222 height 15
click at [369, 345] on input "I understand that this price [MEDICAL_DATA] may run at the same time as other p…" at bounding box center [365, 344] width 7 height 7
checkbox input "true"
click at [599, 378] on button "Confirm" at bounding box center [593, 375] width 29 height 12
